Goal: Task Accomplishment & Management: Manage account settings

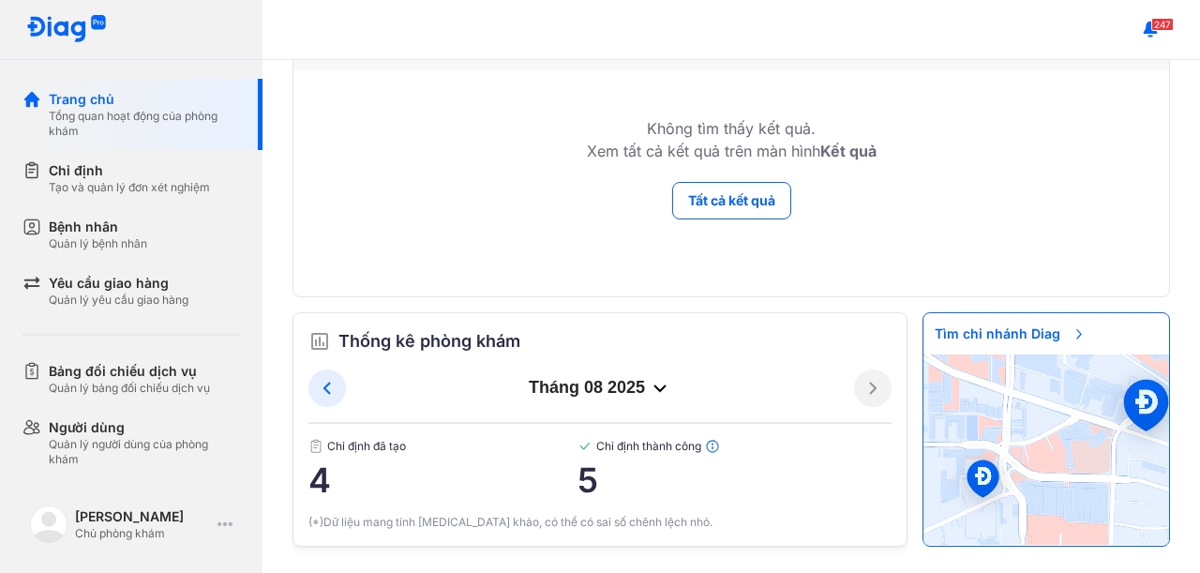
scroll to position [210, 0]
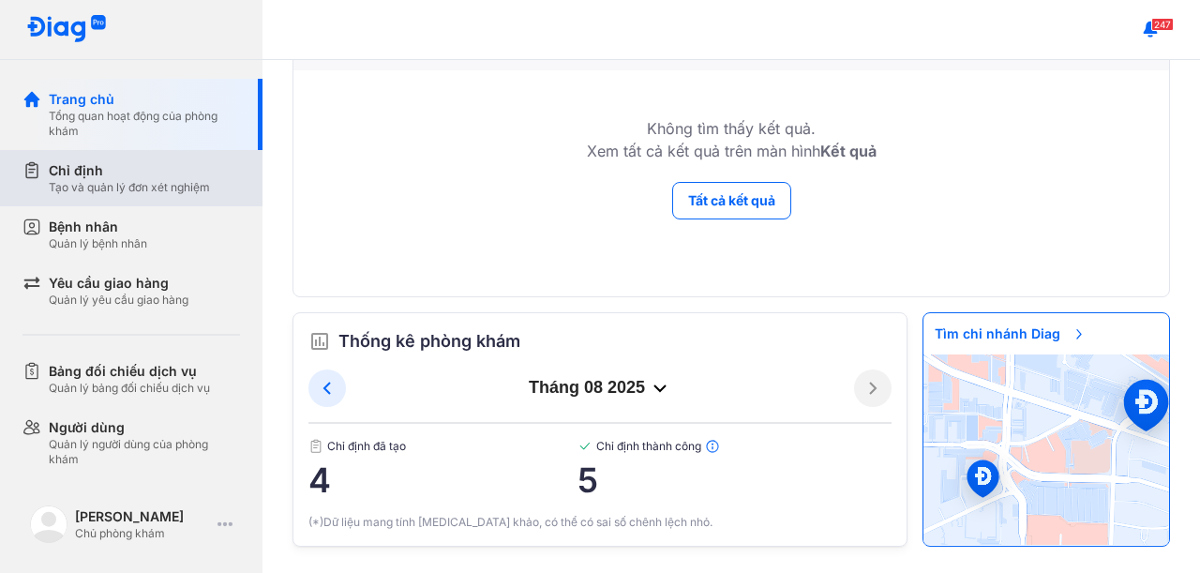
click at [181, 200] on div "Chỉ định Tạo và quản lý đơn xét nghiệm" at bounding box center [142, 178] width 240 height 56
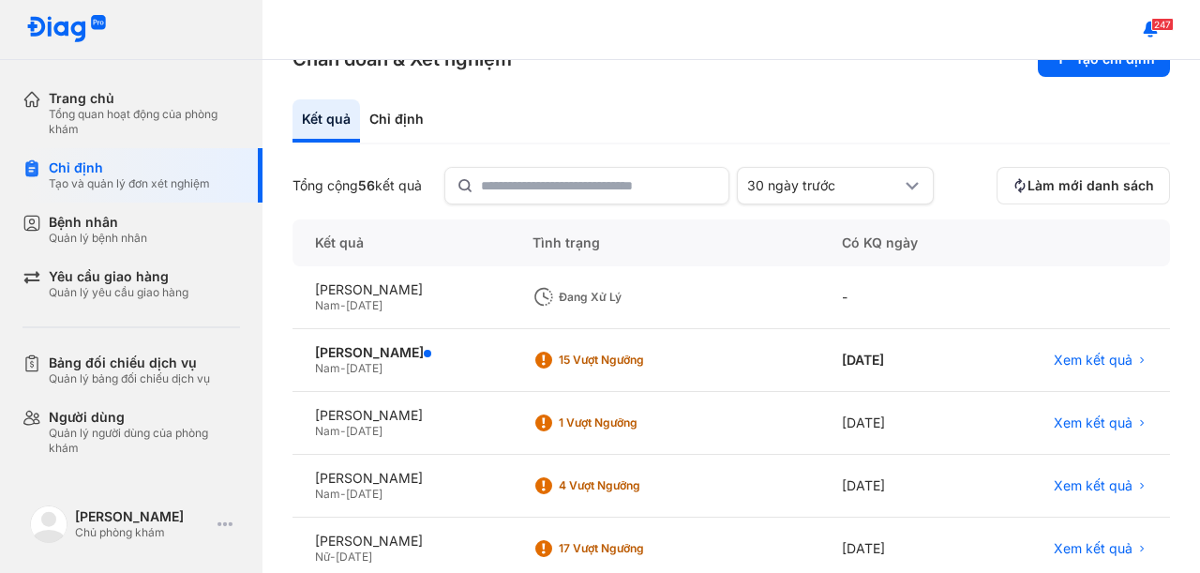
scroll to position [187, 0]
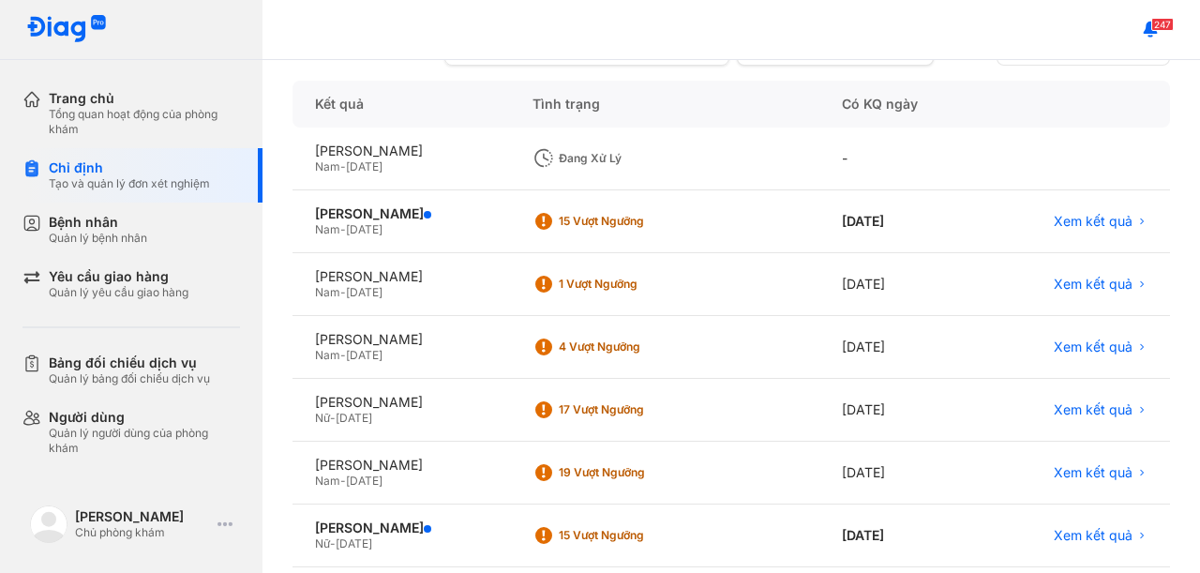
click at [613, 144] on div "Đang xử lý" at bounding box center [624, 158] width 184 height 28
click at [337, 159] on span "Nam" at bounding box center [327, 166] width 25 height 14
click at [659, 158] on div "Đang xử lý" at bounding box center [634, 158] width 150 height 15
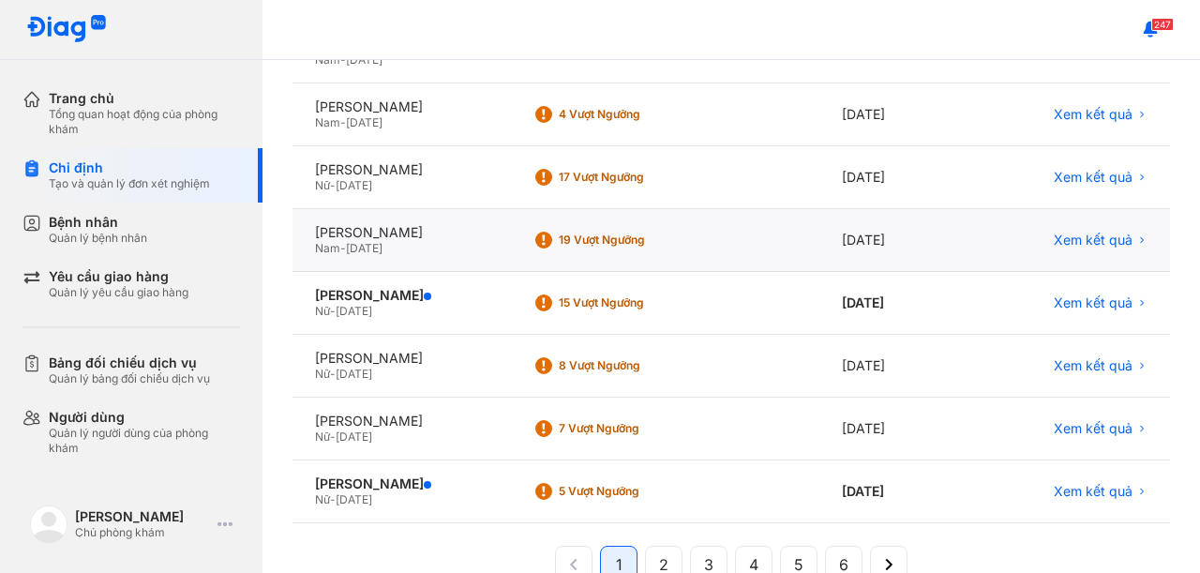
scroll to position [465, 0]
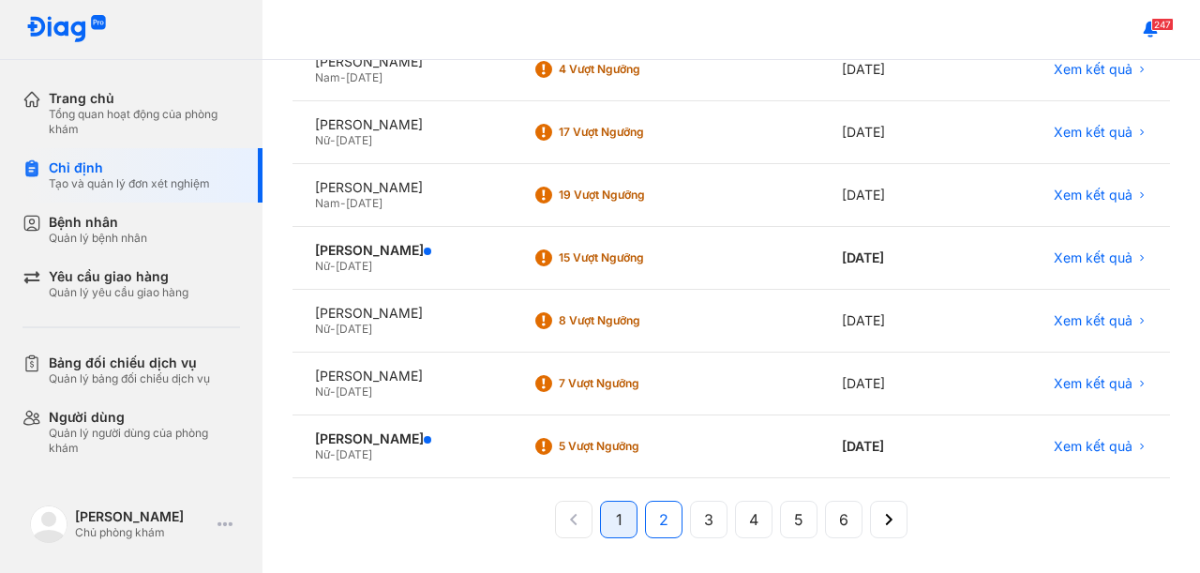
click at [646, 511] on button "2" at bounding box center [663, 519] width 37 height 37
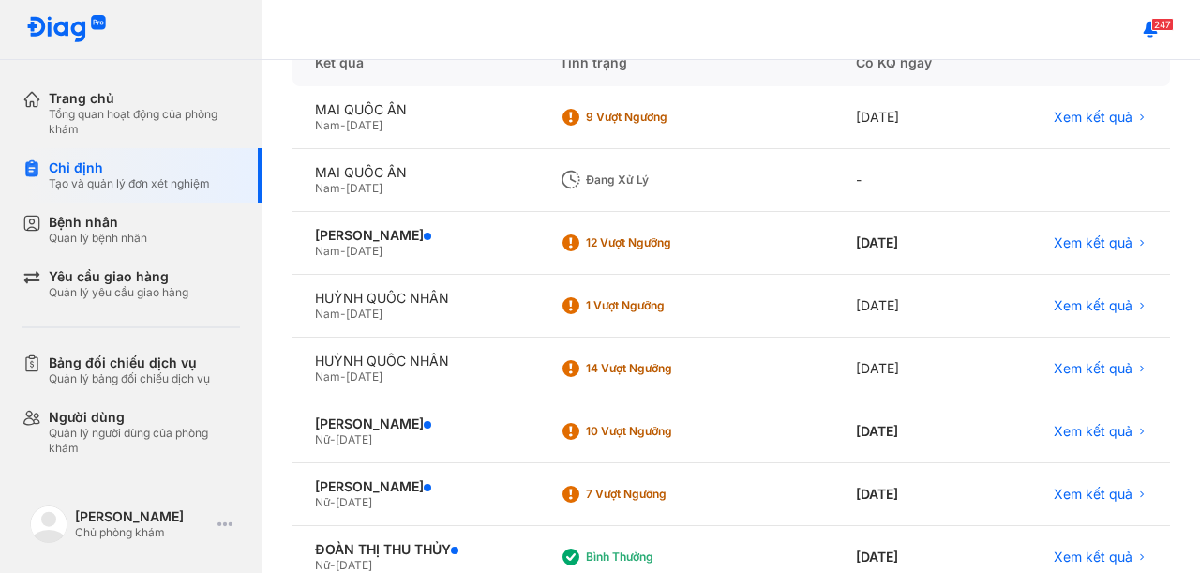
scroll to position [90, 0]
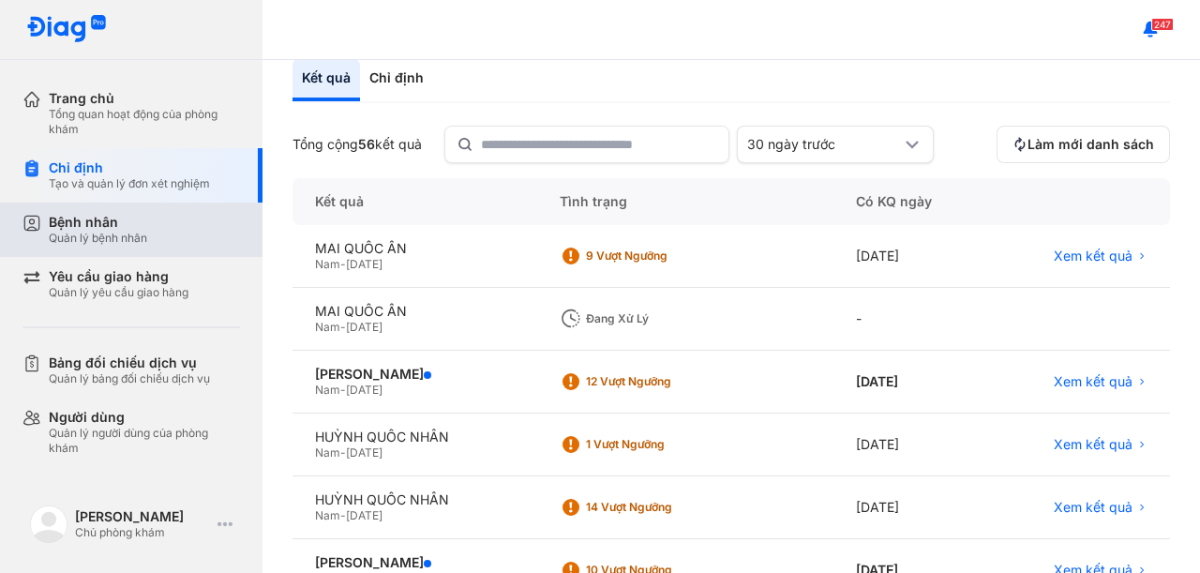
click at [127, 218] on div "Bệnh nhân" at bounding box center [98, 222] width 98 height 17
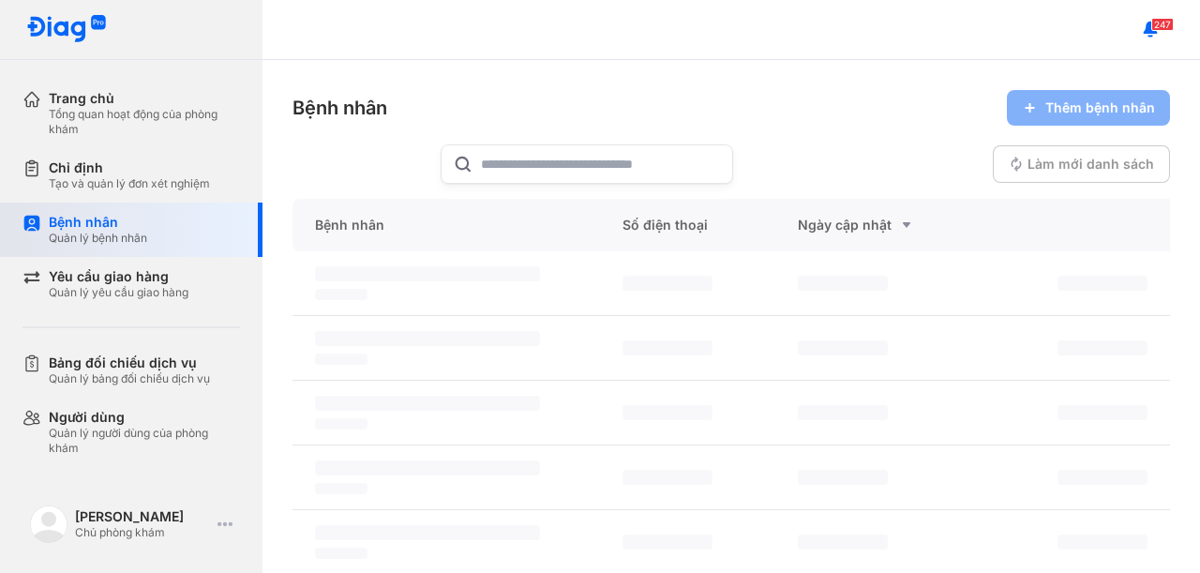
drag, startPoint x: 172, startPoint y: 187, endPoint x: 216, endPoint y: 212, distance: 49.5
click at [172, 186] on div "Tạo và quản lý đơn xét nghiệm" at bounding box center [129, 183] width 161 height 15
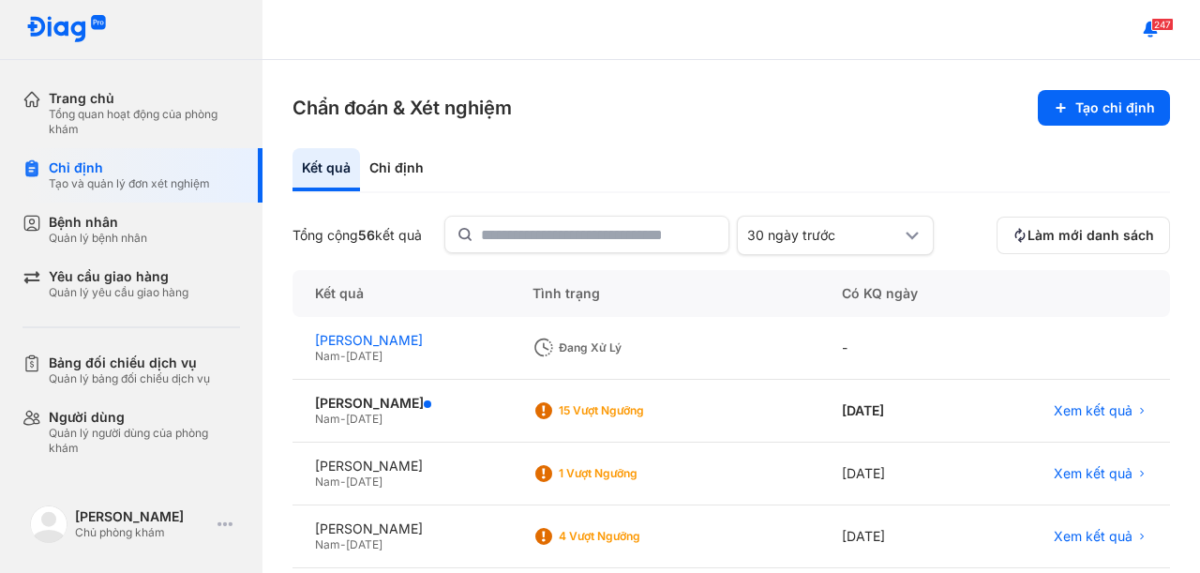
click at [405, 339] on div "[PERSON_NAME]" at bounding box center [401, 340] width 172 height 17
click at [413, 336] on div "[PERSON_NAME]" at bounding box center [401, 340] width 172 height 17
click at [412, 336] on div "[PERSON_NAME]" at bounding box center [401, 340] width 172 height 17
click at [385, 343] on div "[PERSON_NAME]" at bounding box center [401, 340] width 172 height 17
click at [1001, 351] on div at bounding box center [1075, 348] width 187 height 63
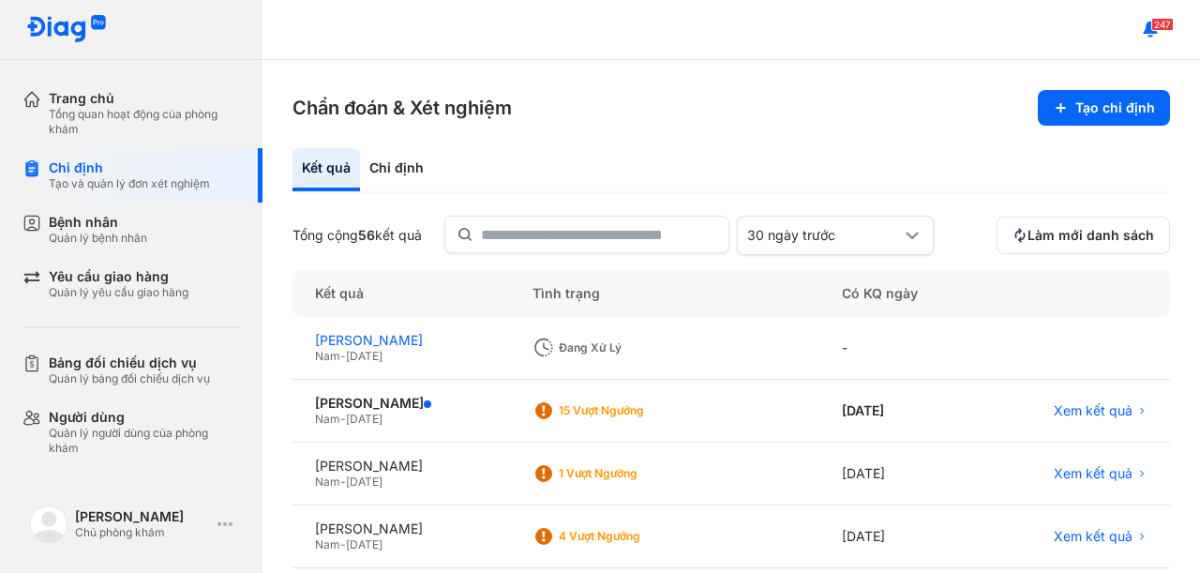
click at [354, 332] on div "[PERSON_NAME]" at bounding box center [401, 340] width 172 height 17
click at [663, 411] on div "15 Vượt ngưỡng" at bounding box center [634, 410] width 150 height 15
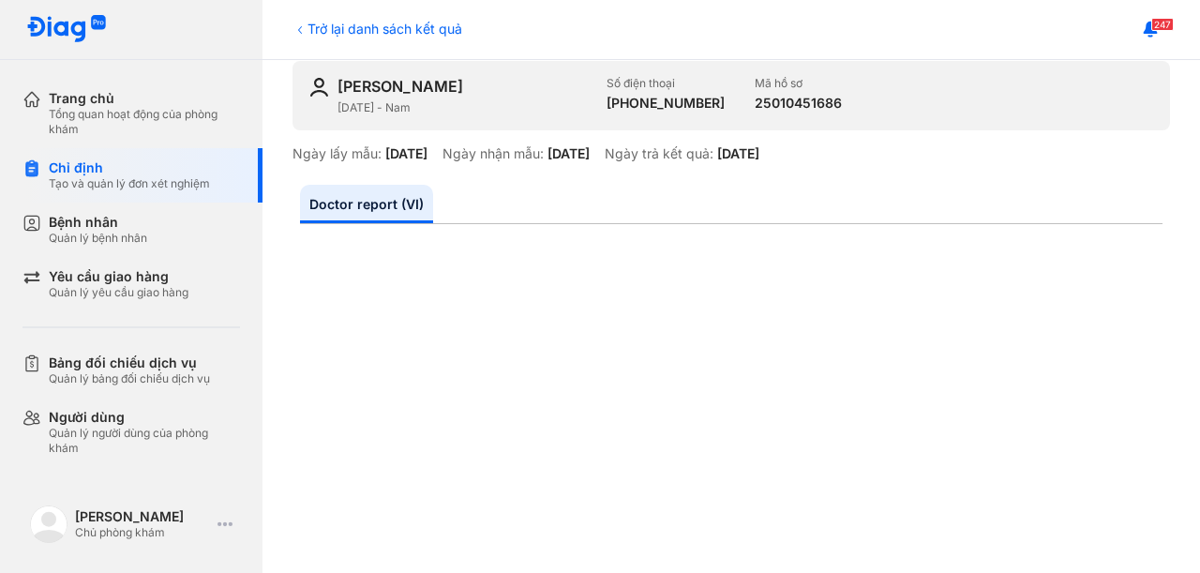
scroll to position [94, 0]
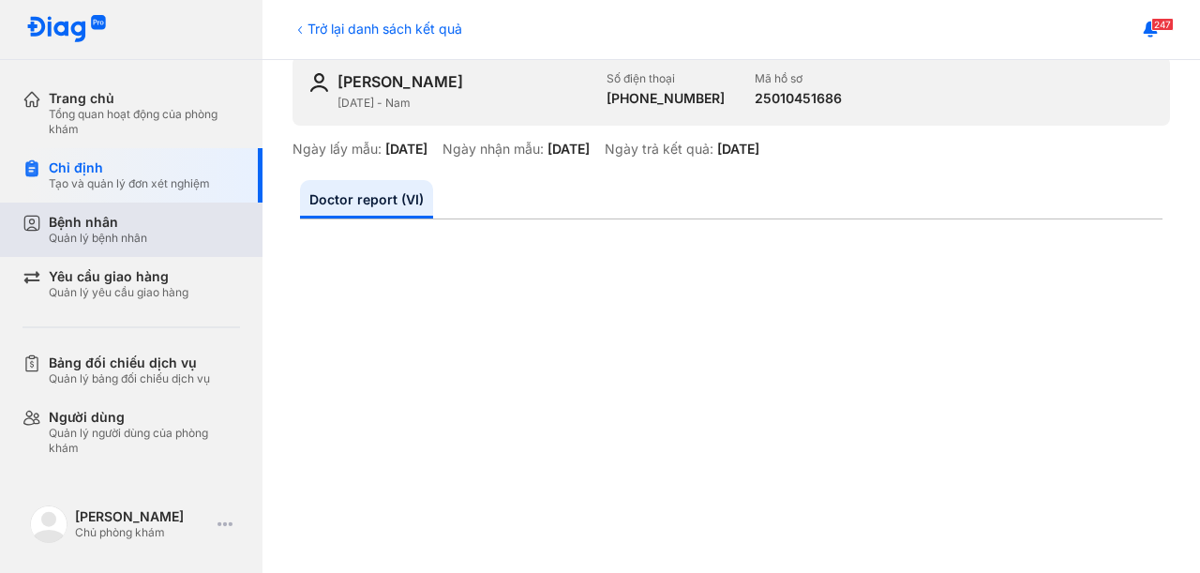
click at [127, 232] on div "Quản lý bệnh nhân" at bounding box center [98, 238] width 98 height 15
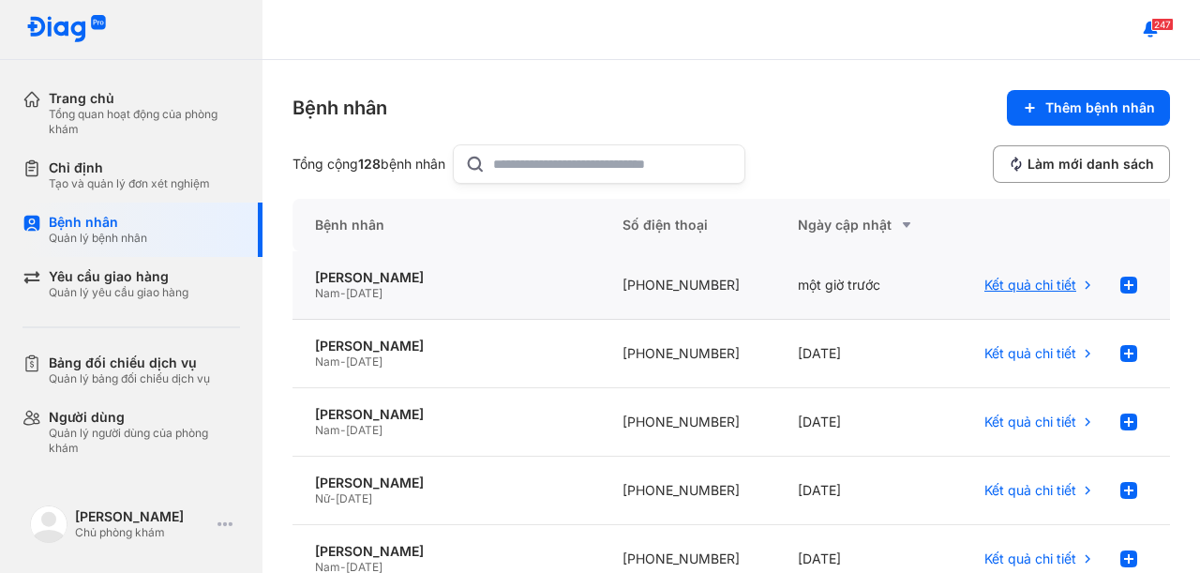
click at [1042, 283] on span "Kết quả chi tiết" at bounding box center [1030, 285] width 92 height 17
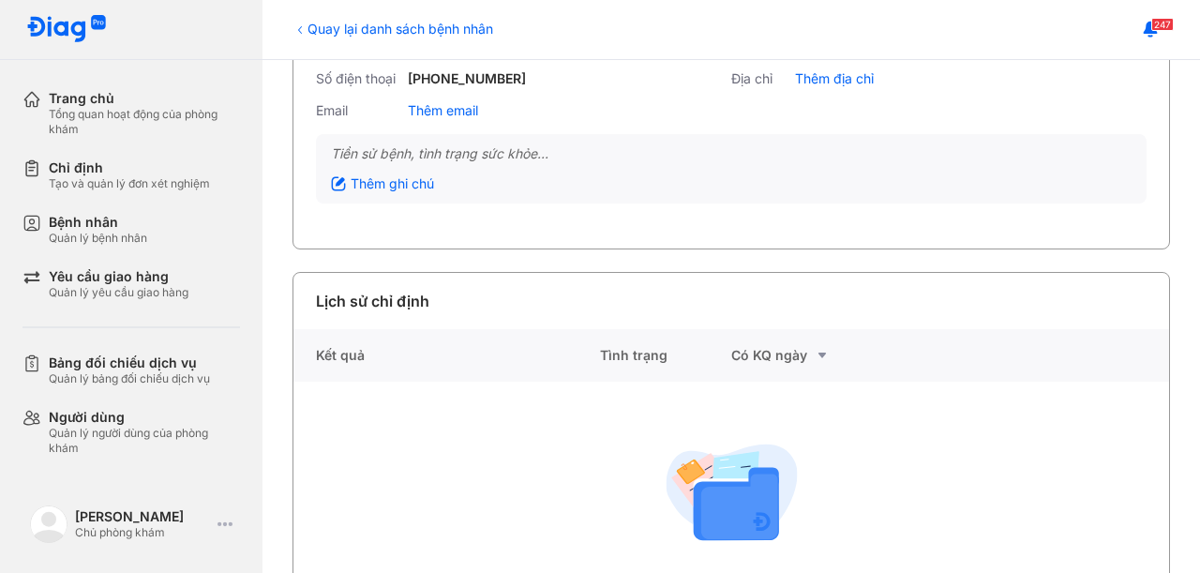
scroll to position [259, 0]
